Goal: Task Accomplishment & Management: Complete application form

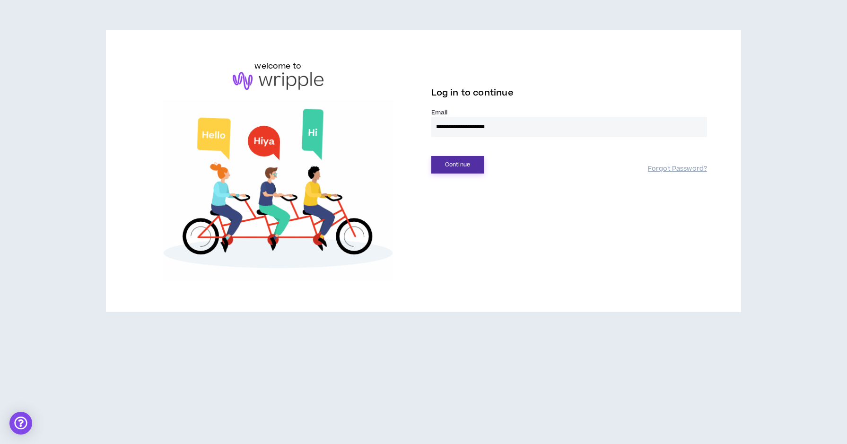
type input "**********"
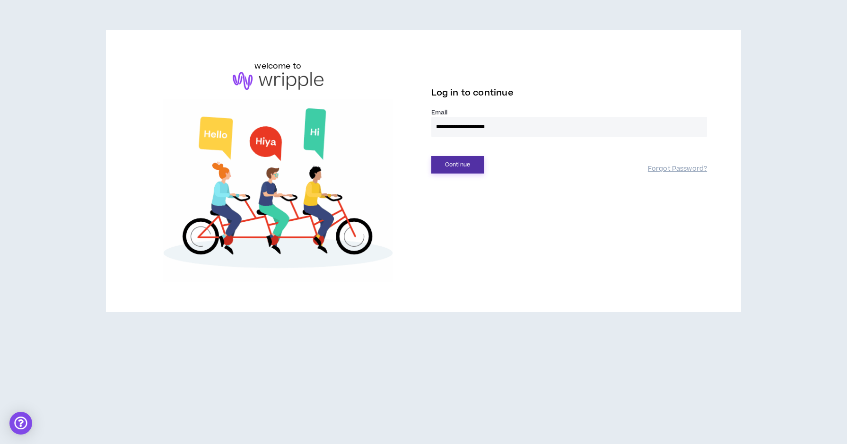
click at [476, 160] on button "Continue" at bounding box center [457, 164] width 53 height 17
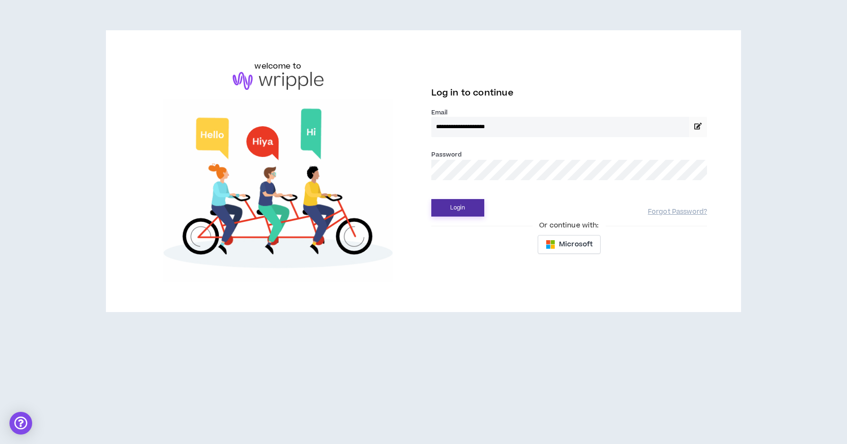
click at [450, 205] on button "Login" at bounding box center [457, 207] width 53 height 17
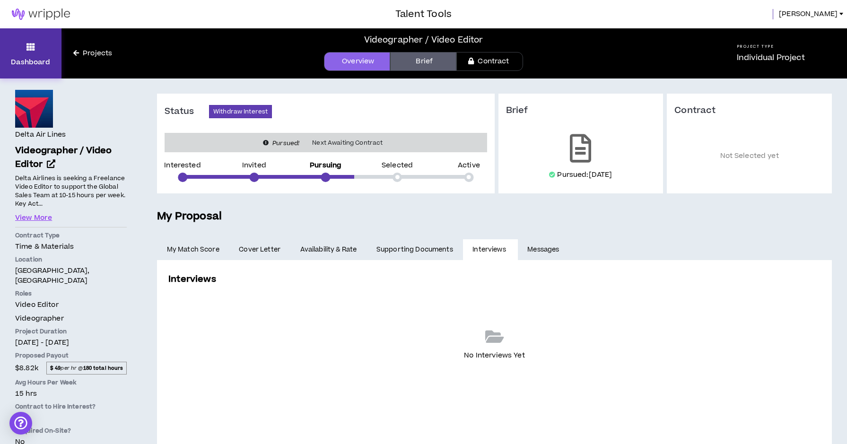
click at [37, 60] on p "Dashboard" at bounding box center [30, 62] width 39 height 10
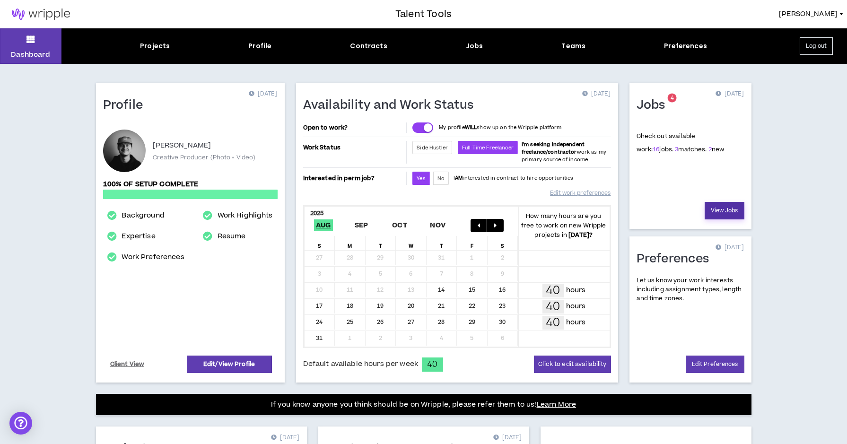
click at [719, 209] on link "View Jobs" at bounding box center [724, 210] width 40 height 17
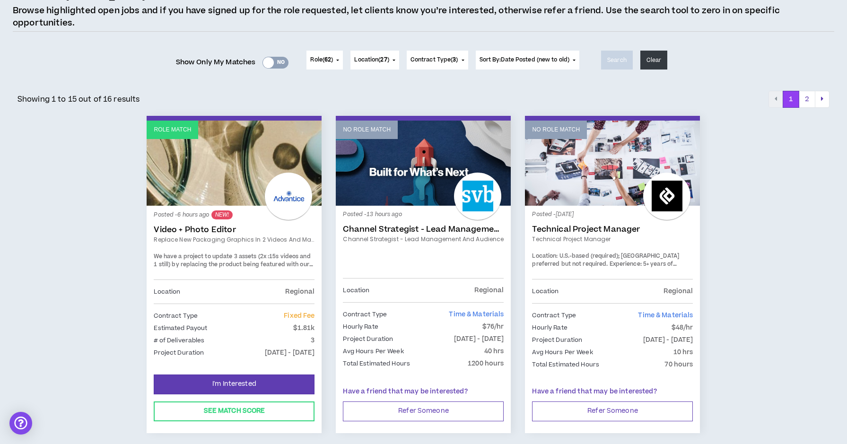
scroll to position [87, 0]
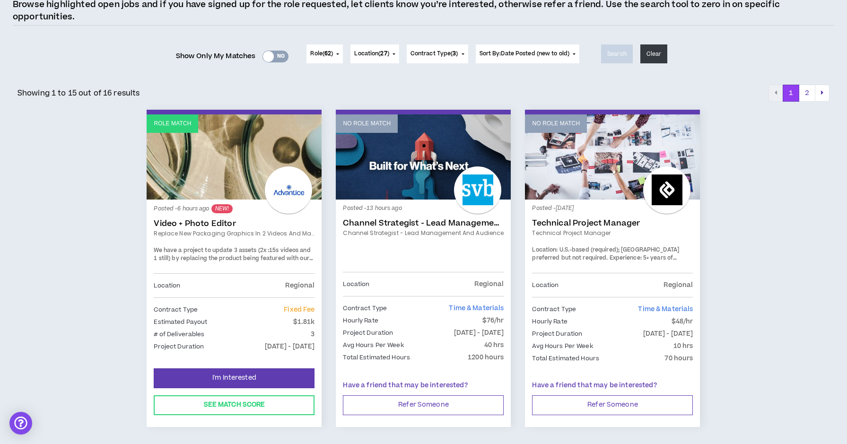
click at [225, 158] on link "Role Match" at bounding box center [234, 156] width 175 height 85
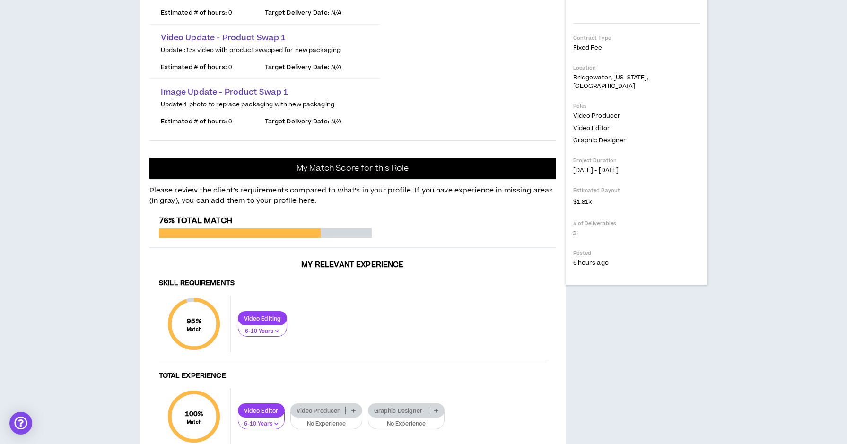
scroll to position [243, 0]
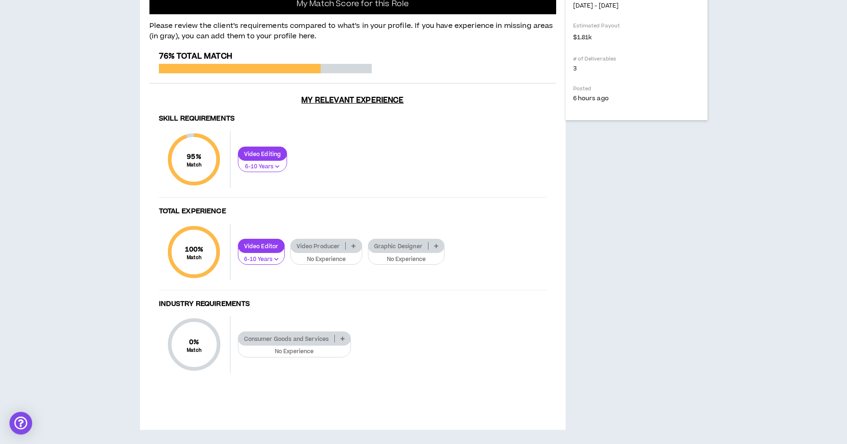
scroll to position [517, 0]
click at [352, 248] on icon at bounding box center [353, 245] width 4 height 5
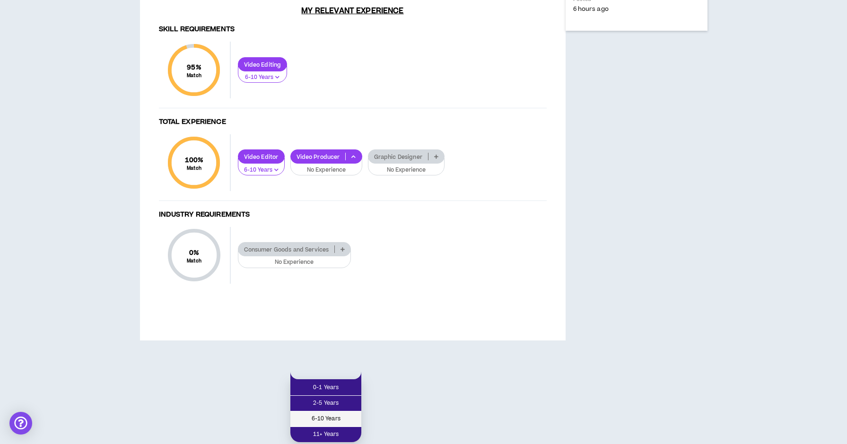
click at [352, 414] on span "6-10 Years" at bounding box center [326, 419] width 60 height 10
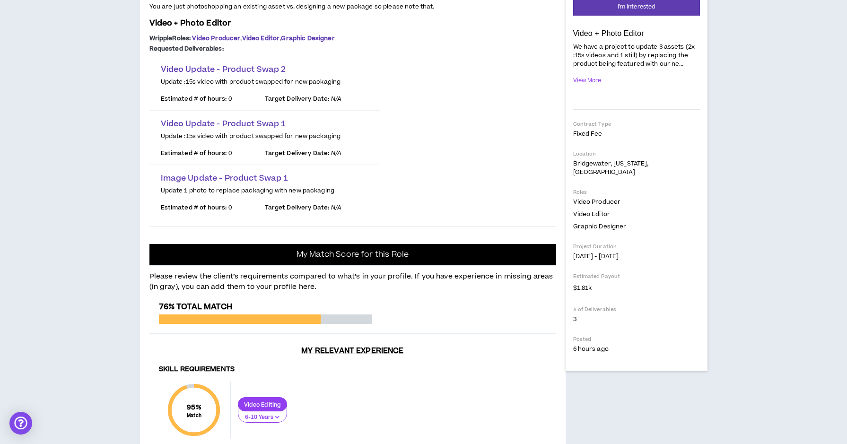
scroll to position [156, 0]
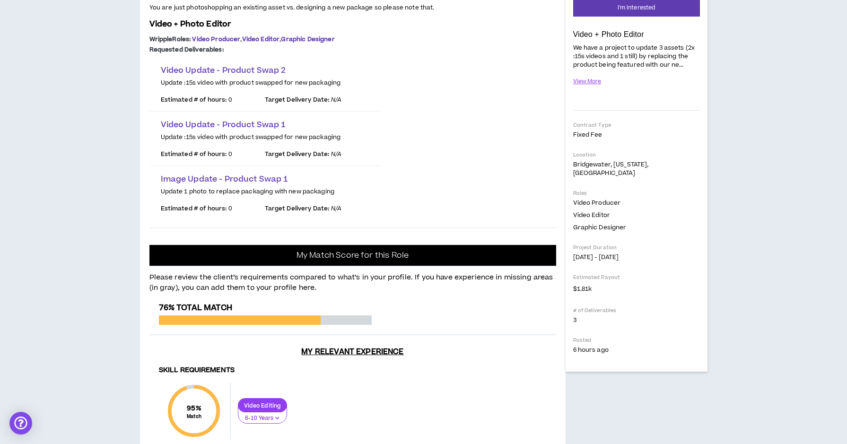
click at [269, 76] on span "Video Update - Product Swap 2" at bounding box center [223, 70] width 125 height 11
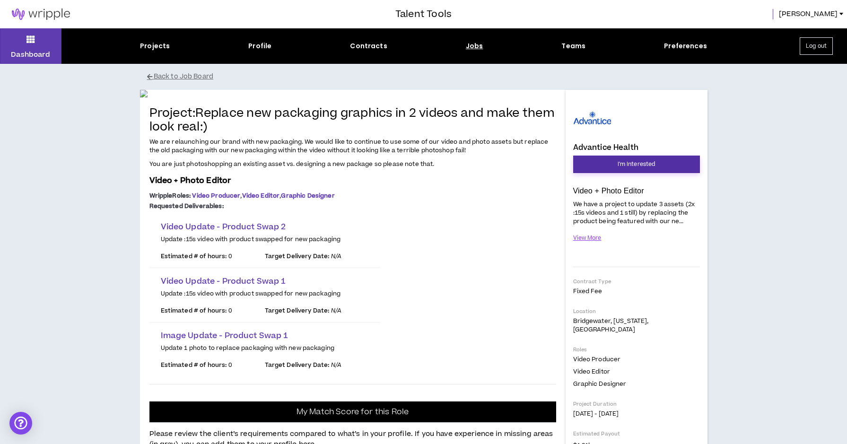
scroll to position [0, 0]
click at [617, 162] on span "I'm Interested" at bounding box center [636, 164] width 38 height 9
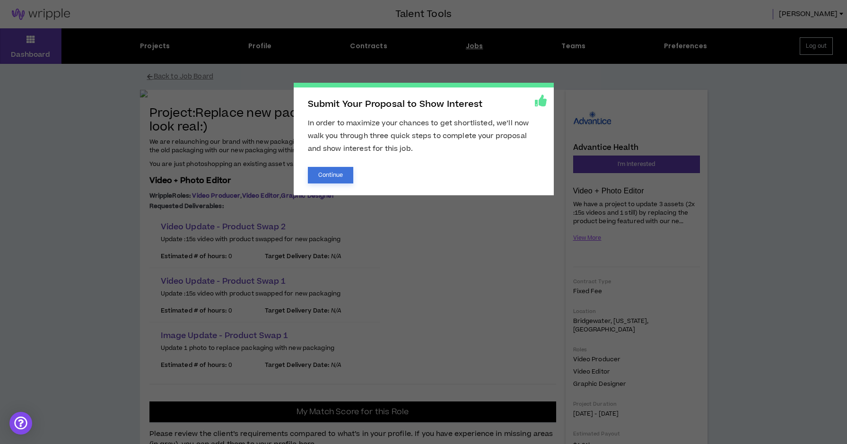
click at [328, 178] on button "Continue" at bounding box center [331, 175] width 46 height 17
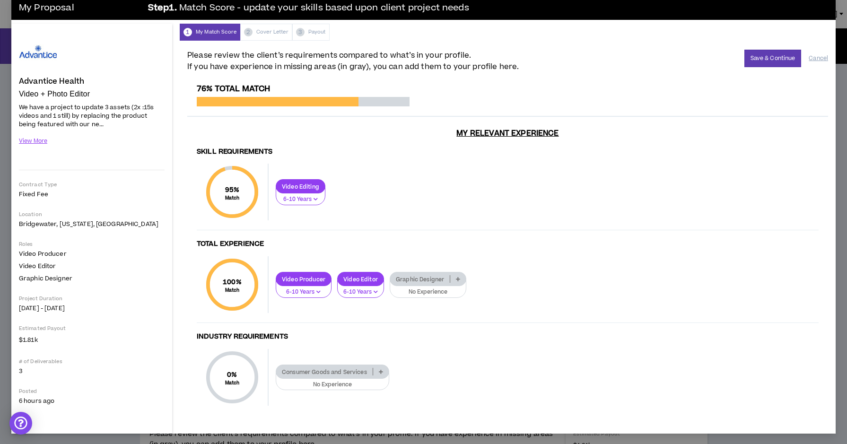
scroll to position [13, 0]
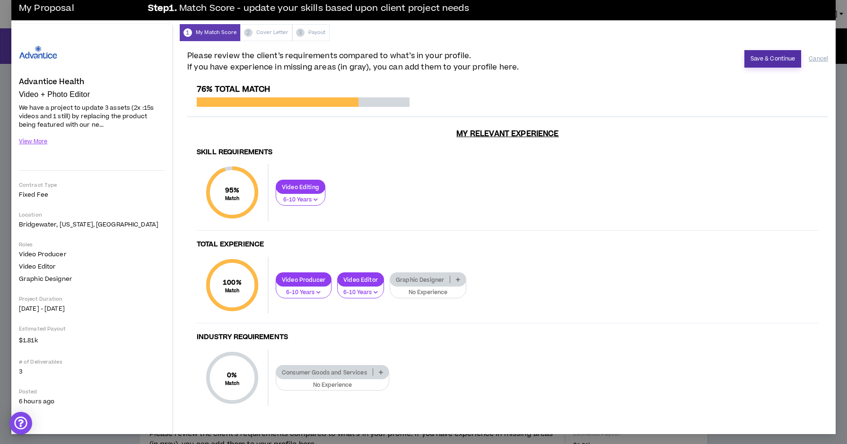
click at [763, 61] on button "Save & Continue" at bounding box center [772, 58] width 57 height 17
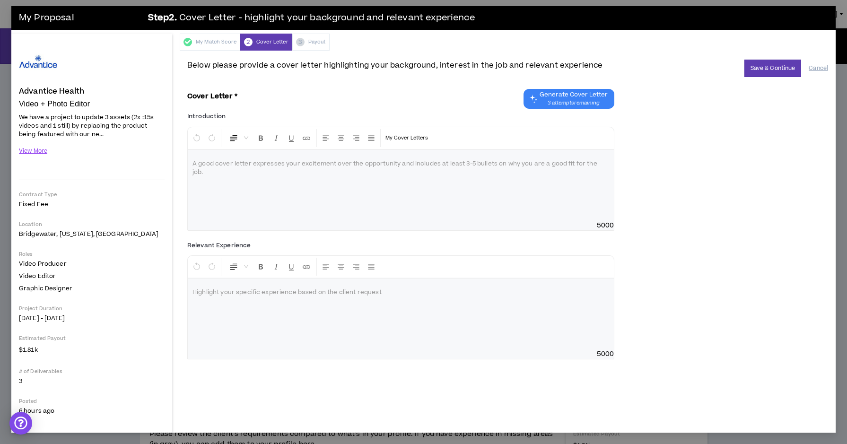
scroll to position [3, 0]
click at [466, 174] on div at bounding box center [401, 185] width 426 height 71
click at [776, 69] on button "Save & Continue" at bounding box center [772, 68] width 57 height 17
click at [29, 150] on button "View More" at bounding box center [33, 151] width 29 height 17
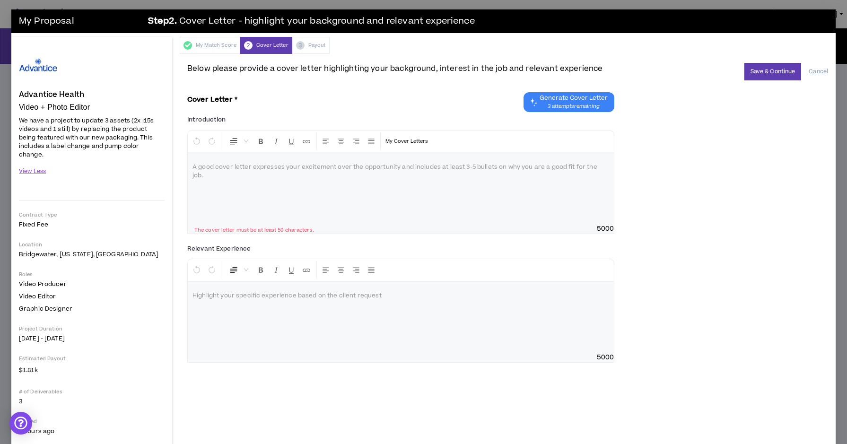
scroll to position [0, 0]
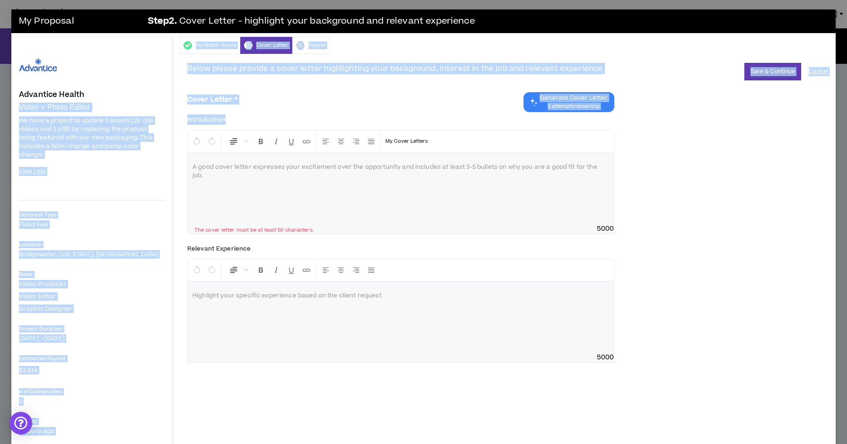
drag, startPoint x: 21, startPoint y: 107, endPoint x: 172, endPoint y: 149, distance: 156.9
click at [172, 149] on div "Advantice Health Video + Photo Editor Hide Details We have a project to update …" at bounding box center [423, 245] width 824 height 416
click at [152, 146] on span "We have a project to update 3 assets (2x :15s videos and 1 still) by replacing …" at bounding box center [86, 137] width 135 height 43
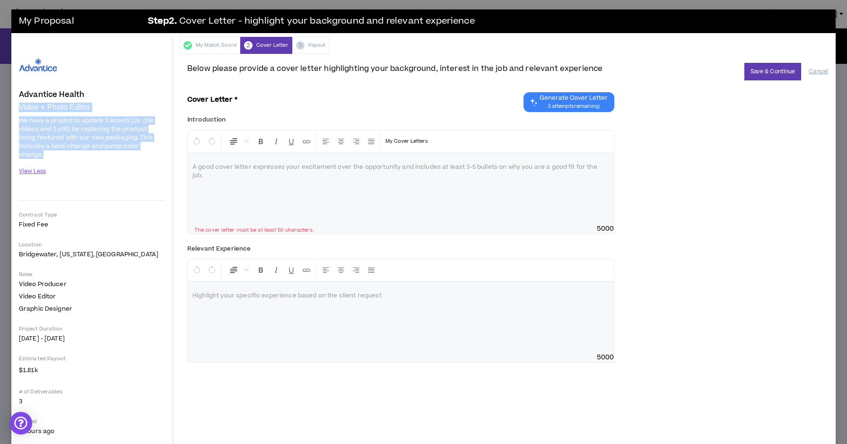
drag, startPoint x: 20, startPoint y: 106, endPoint x: 170, endPoint y: 145, distance: 154.7
copy div "Video + Photo Editor We have a project to update 3 assets (2x :15s videos and 1…"
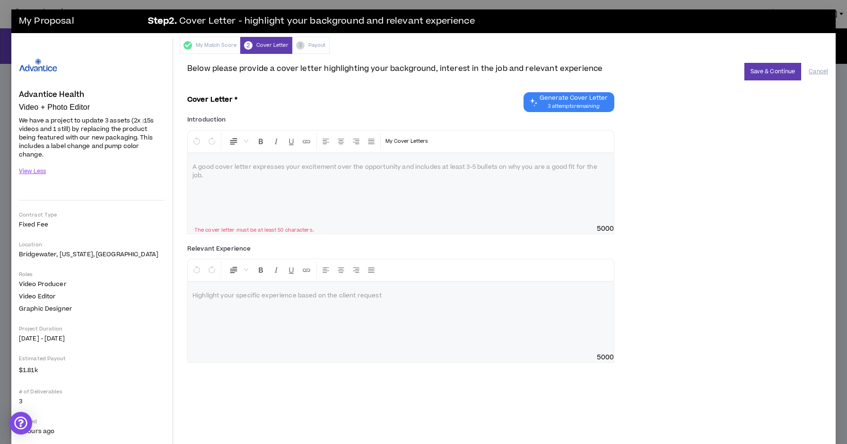
click at [668, 124] on div "Introduction * Normal My Cover Letters A good cover letter expresses your excit…" at bounding box center [507, 176] width 641 height 129
click at [822, 70] on button "Cancel" at bounding box center [817, 71] width 19 height 17
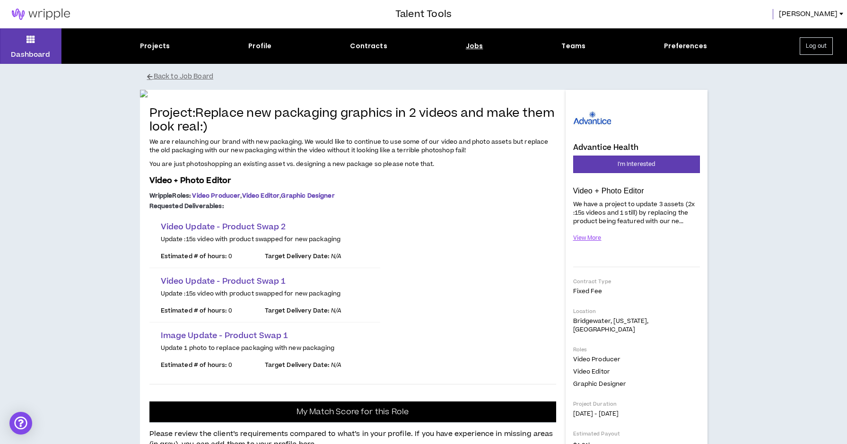
click at [475, 47] on div "Jobs" at bounding box center [474, 46] width 17 height 10
click at [475, 45] on div "Jobs" at bounding box center [474, 46] width 17 height 10
click at [474, 47] on div "Jobs" at bounding box center [474, 46] width 17 height 10
click at [470, 43] on div "Jobs" at bounding box center [474, 46] width 17 height 10
click at [152, 45] on div "Projects" at bounding box center [155, 46] width 30 height 10
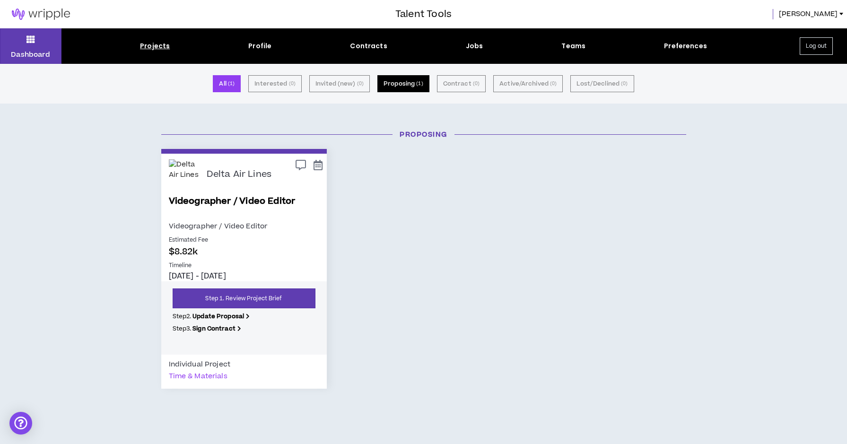
click at [396, 82] on button "Proposing ( 1 )" at bounding box center [403, 83] width 52 height 17
click at [472, 47] on div "Jobs" at bounding box center [474, 46] width 17 height 10
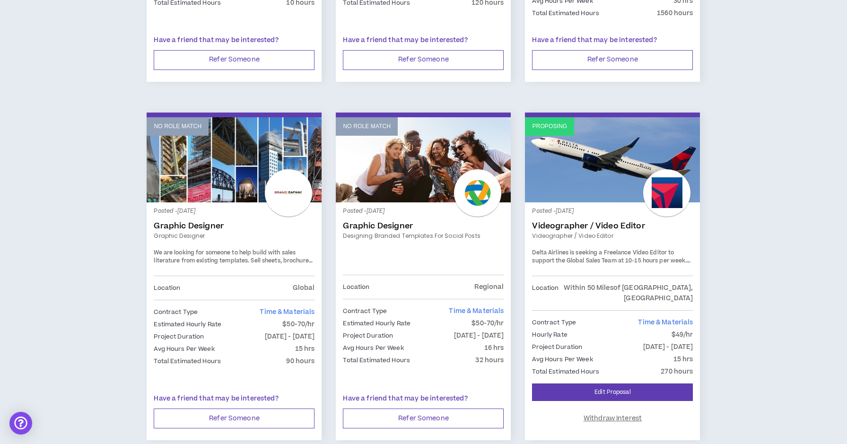
scroll to position [792, 0]
